Goal: Consume media (video, audio)

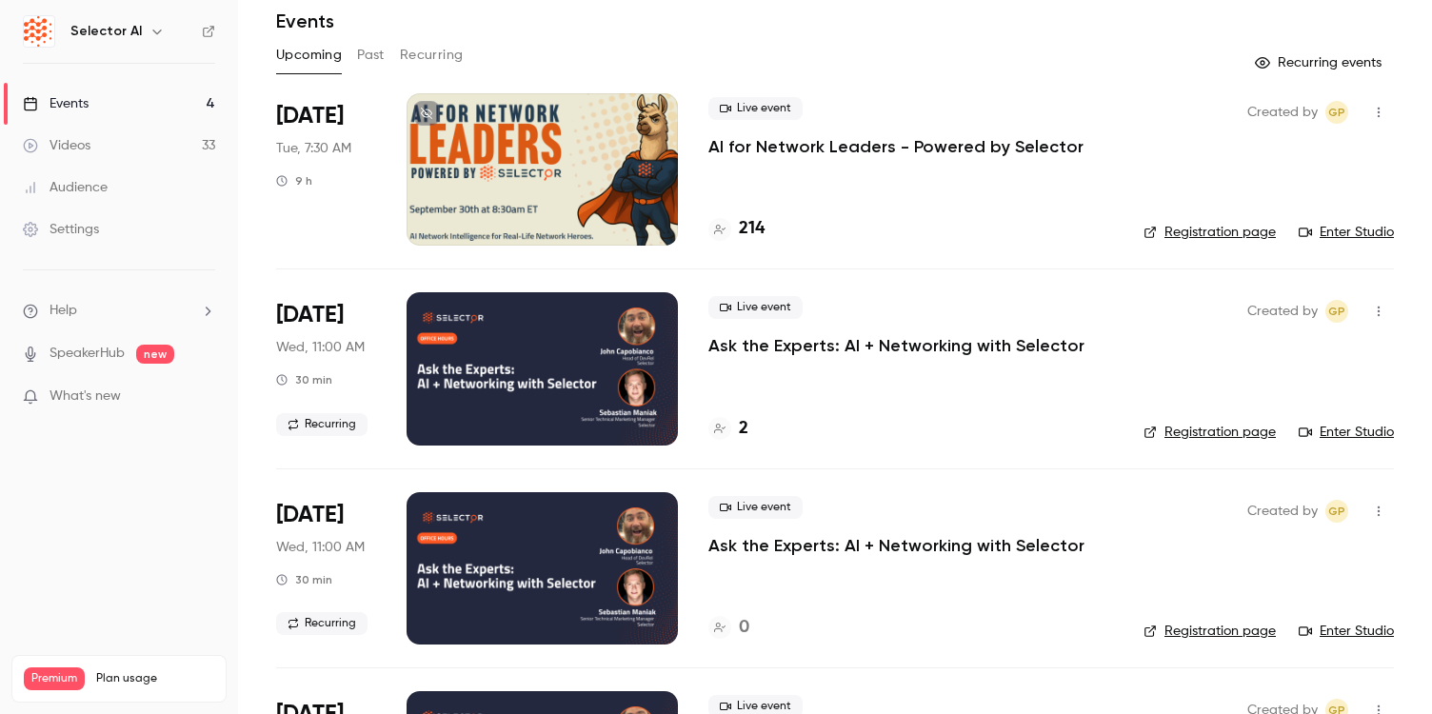
scroll to position [89, 0]
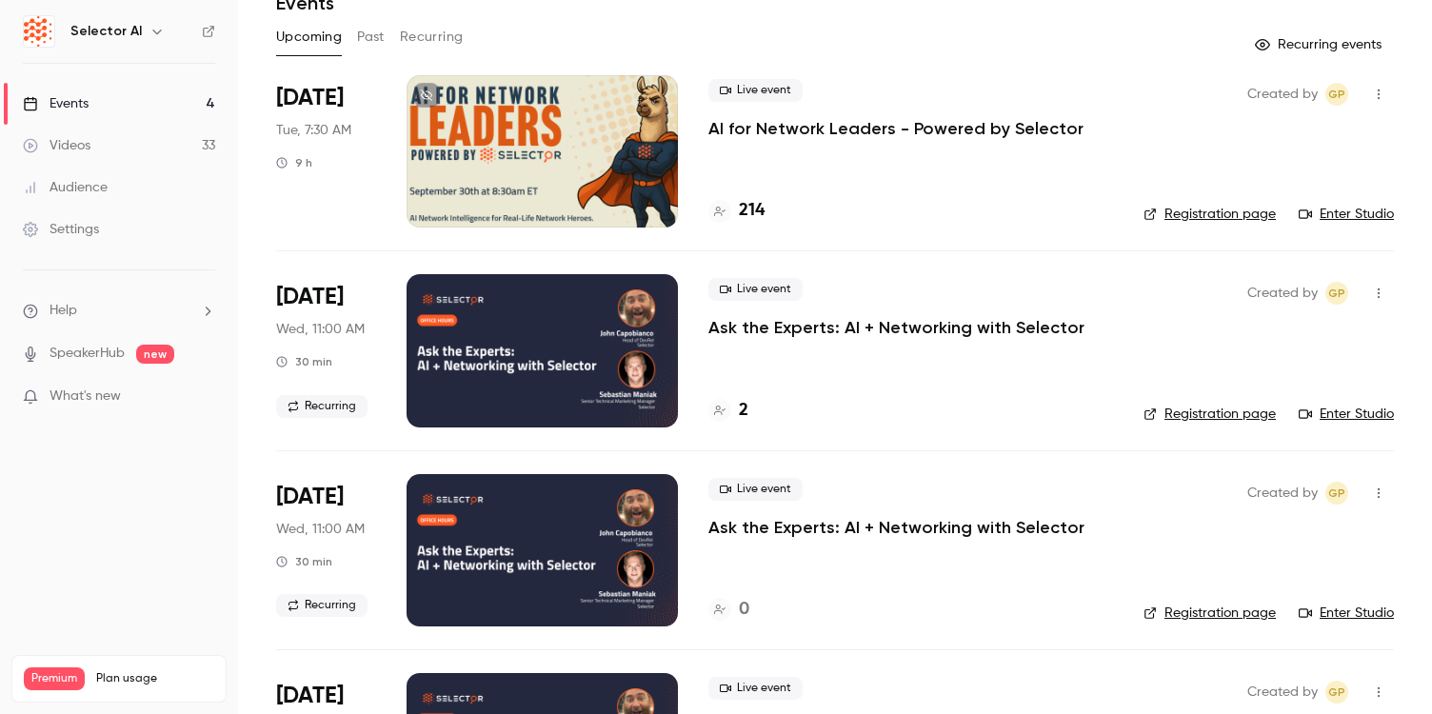
click at [377, 39] on button "Past" at bounding box center [371, 37] width 28 height 30
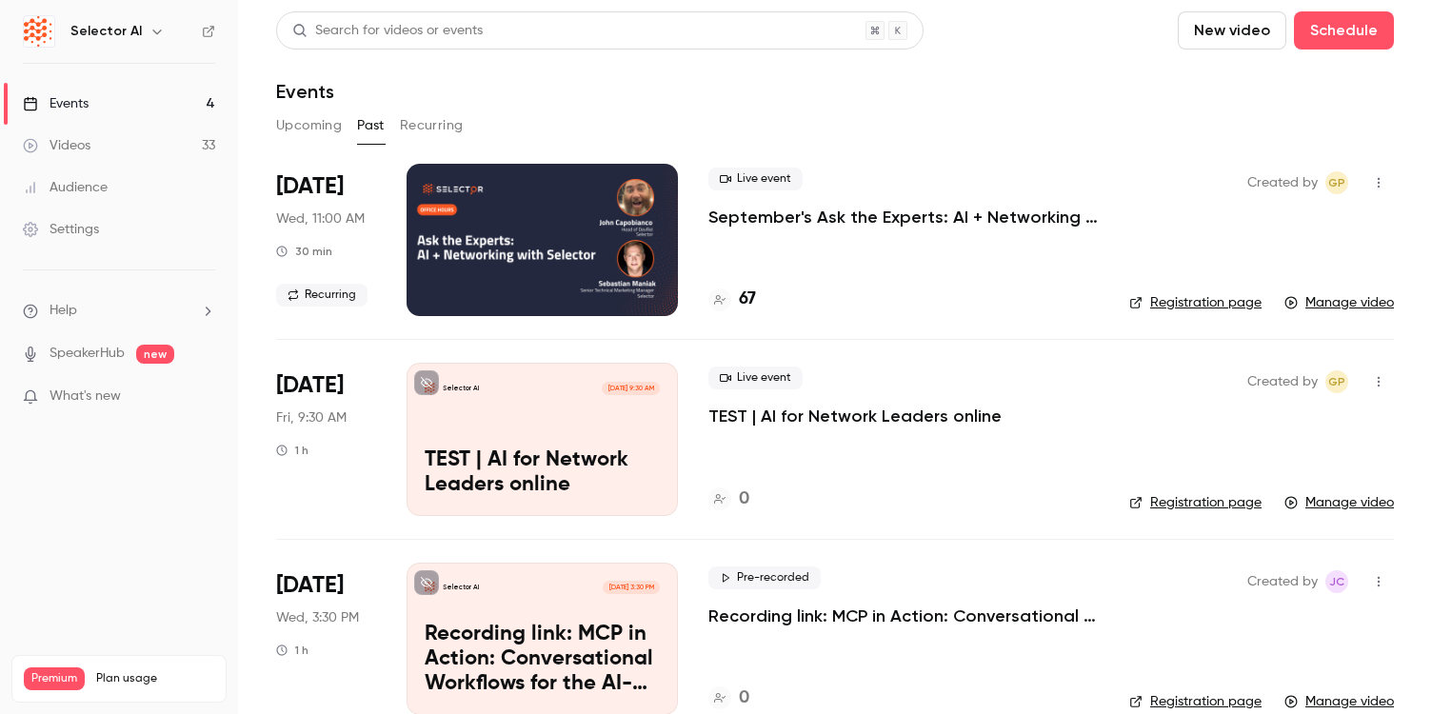
click at [608, 249] on div at bounding box center [541, 240] width 271 height 152
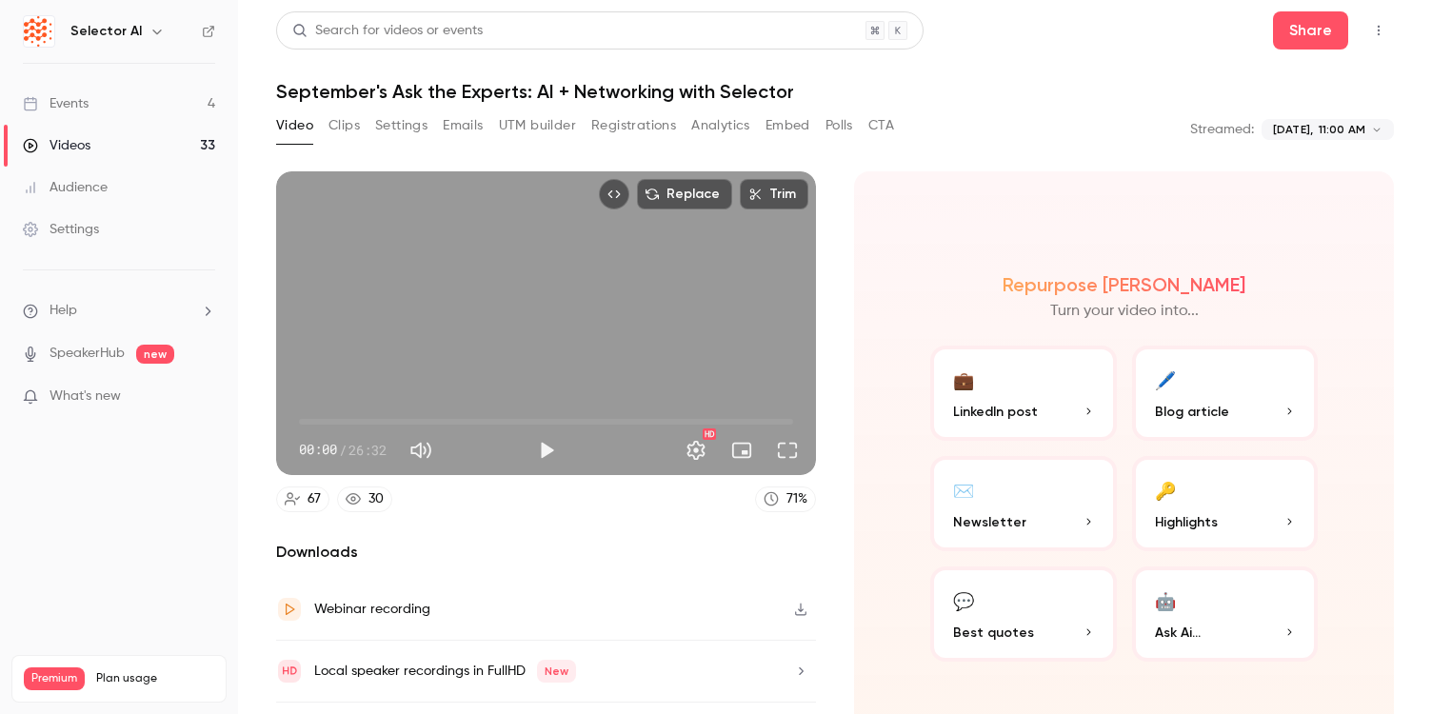
click at [349, 133] on button "Clips" at bounding box center [343, 125] width 31 height 30
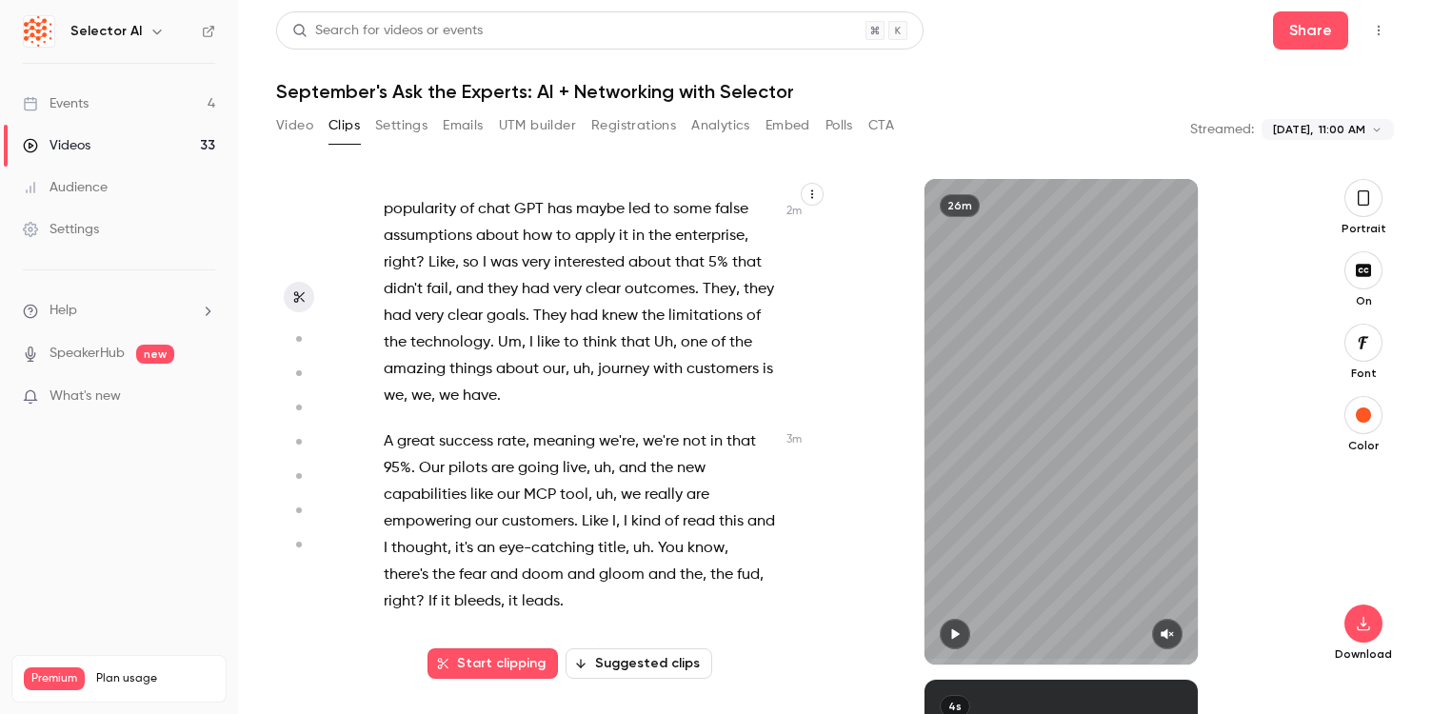
scroll to position [1742, 0]
click at [303, 340] on icon "button" at bounding box center [297, 338] width 17 height 13
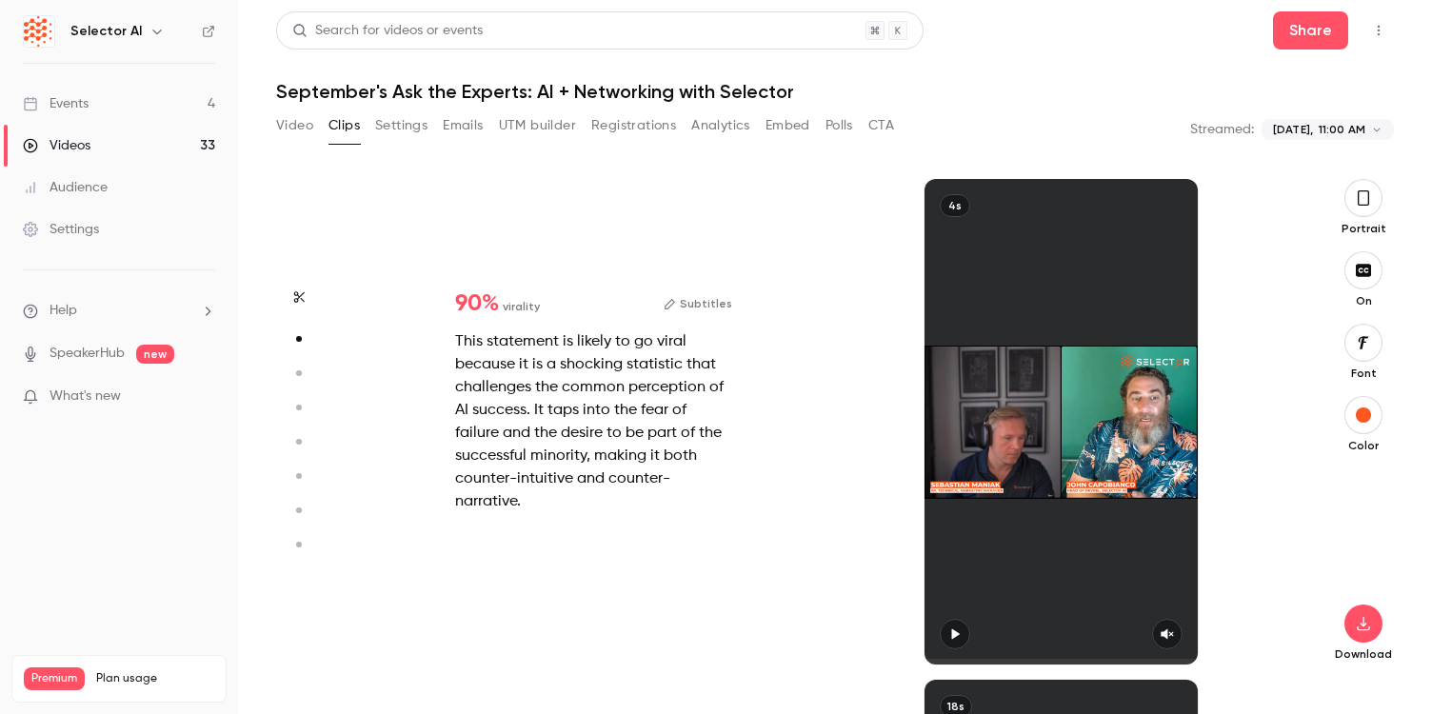
scroll to position [501, 0]
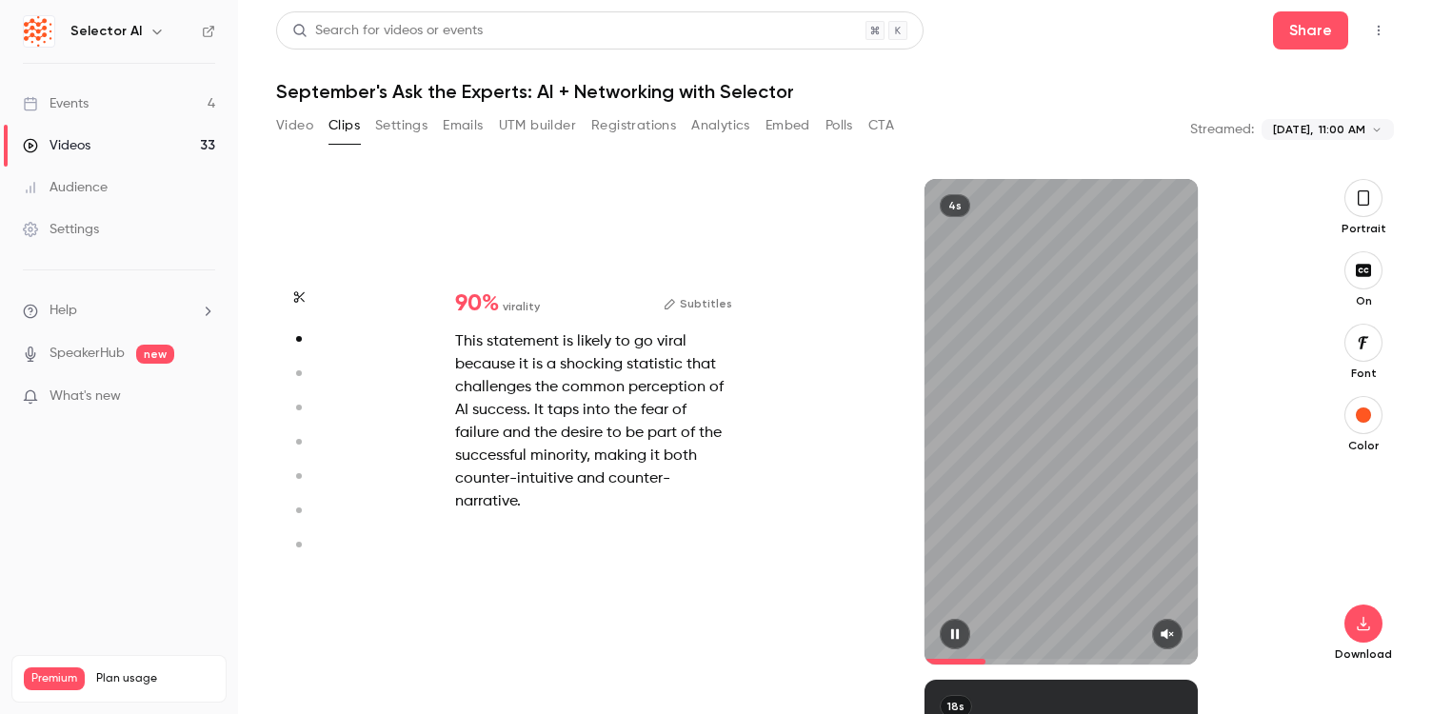
click at [1169, 630] on icon "button" at bounding box center [1166, 633] width 15 height 13
type input "*"
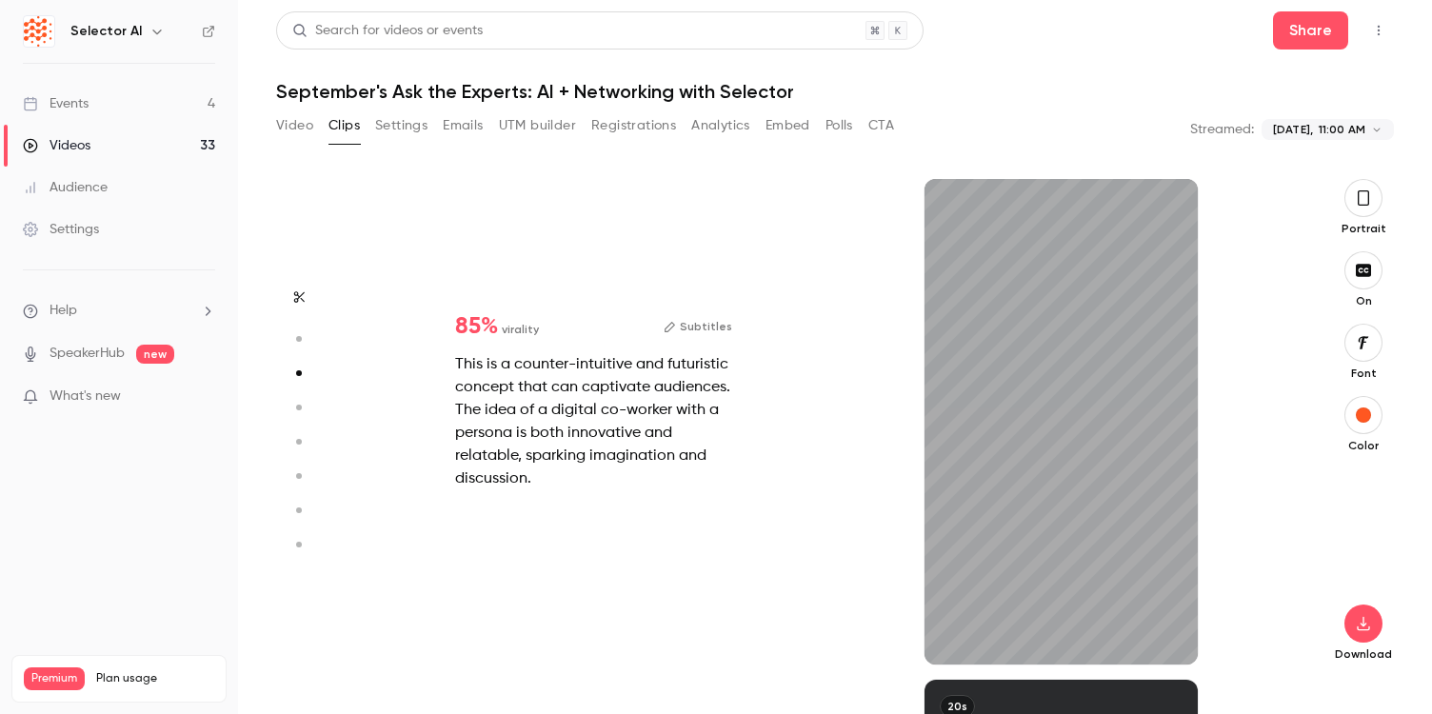
scroll to position [1001, 0]
click at [1177, 640] on button "button" at bounding box center [1167, 634] width 30 height 30
type input "*"
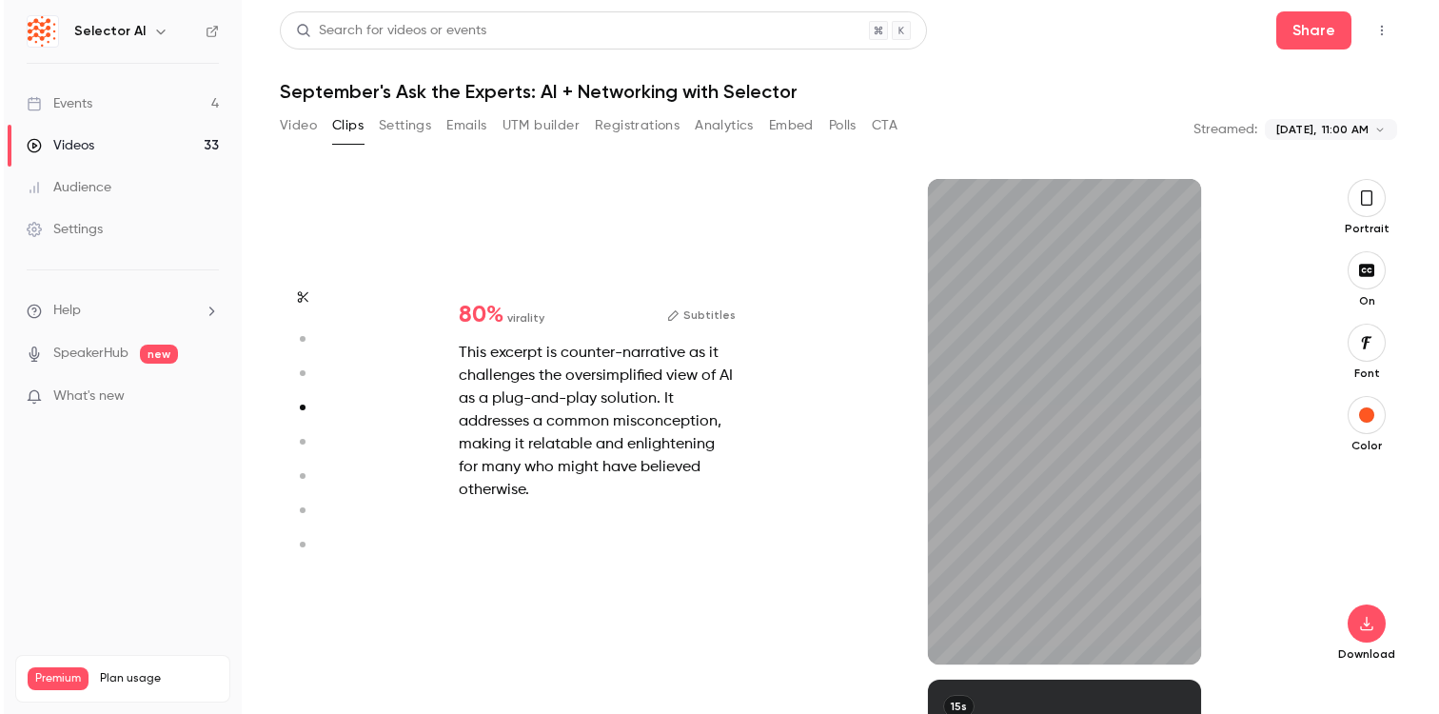
scroll to position [1502, 0]
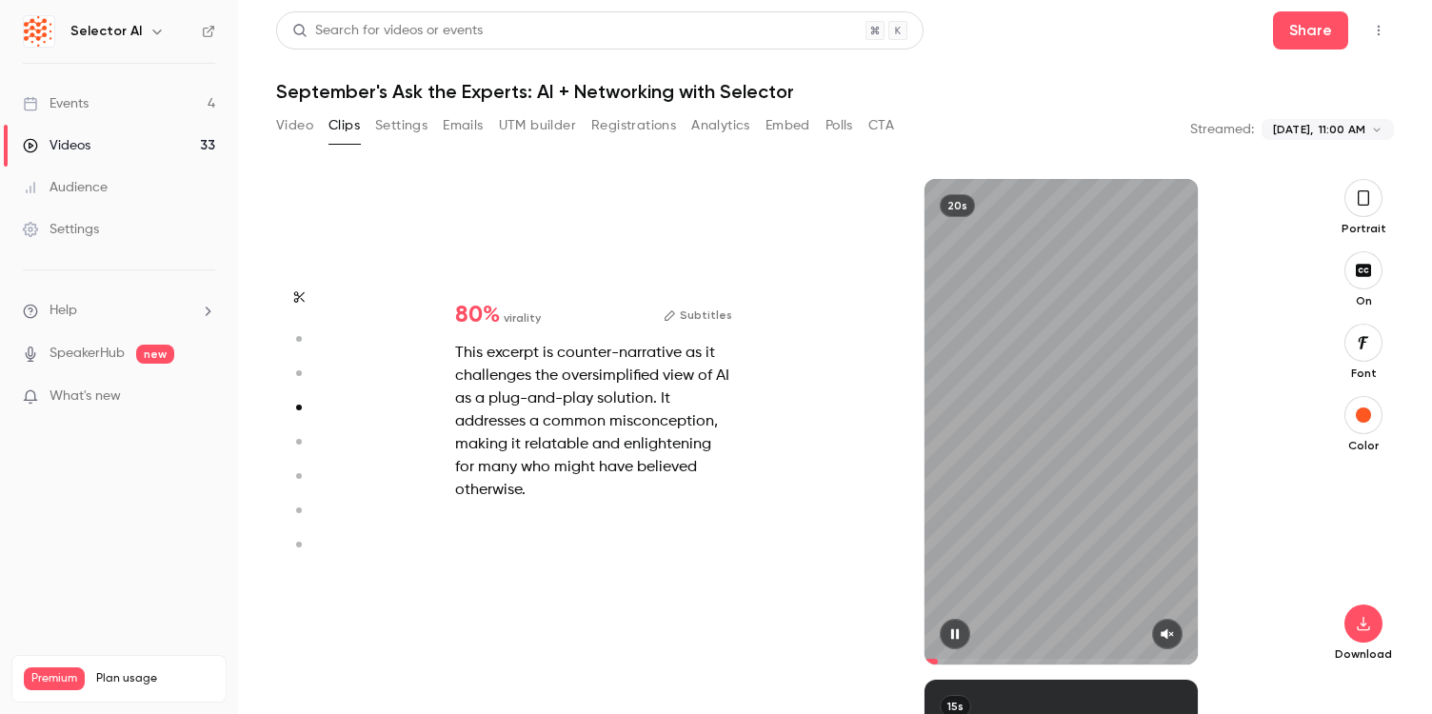
click at [1169, 637] on icon "button" at bounding box center [1166, 633] width 15 height 13
type input "****"
